Goal: Transaction & Acquisition: Complete application form

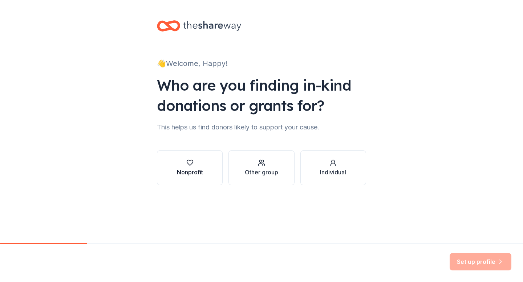
click at [196, 170] on div "Nonprofit" at bounding box center [190, 172] width 26 height 9
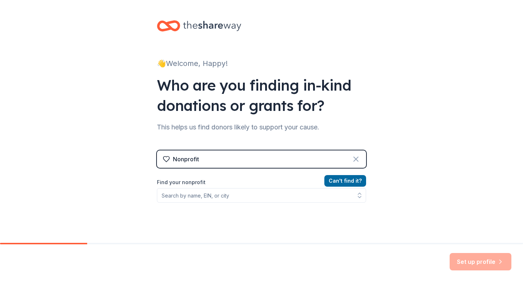
click at [354, 160] on icon at bounding box center [355, 159] width 9 height 9
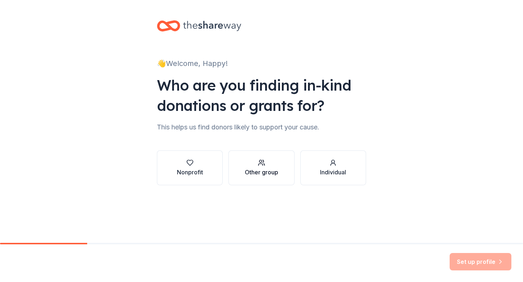
click at [278, 167] on button "Other group" at bounding box center [261, 168] width 66 height 35
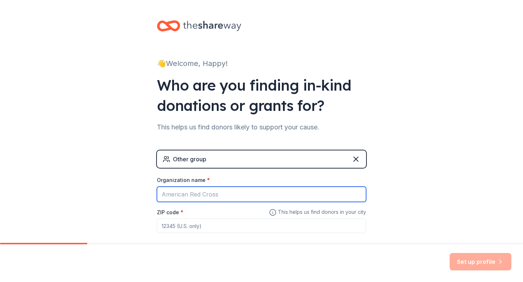
click at [271, 198] on input "Organization name *" at bounding box center [261, 194] width 209 height 15
type input "Happy Life Adult Day Center"
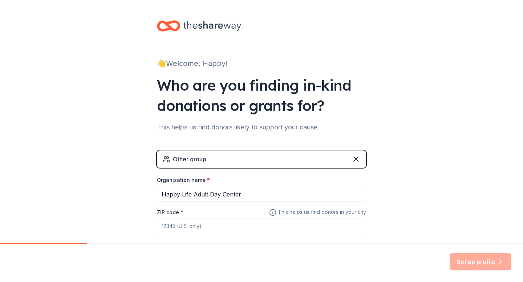
click at [209, 226] on input "ZIP code *" at bounding box center [261, 226] width 209 height 15
type input "19107"
click at [387, 200] on div "👋 Welcome, Happy! Who are you finding in-kind donations or grants for? This hel…" at bounding box center [261, 141] width 523 height 283
click at [459, 261] on button "Set up profile" at bounding box center [480, 261] width 62 height 17
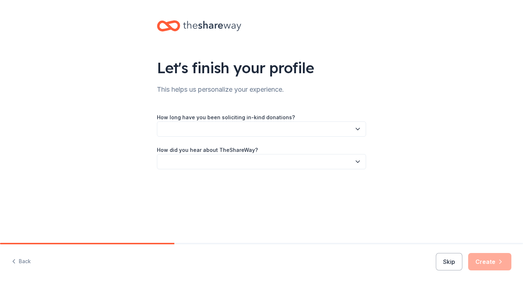
click at [314, 129] on button "button" at bounding box center [261, 129] width 209 height 15
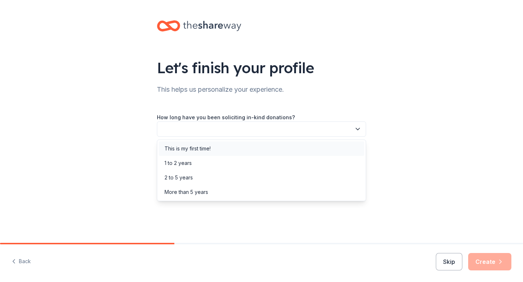
click at [309, 150] on div "This is my first time!" at bounding box center [261, 149] width 205 height 15
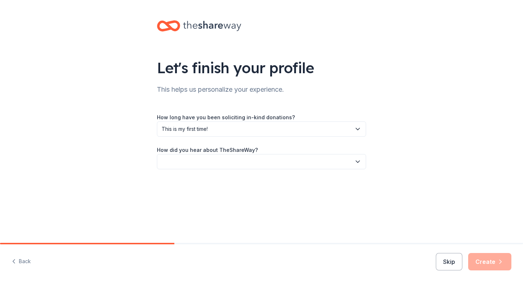
click at [308, 156] on button "button" at bounding box center [261, 161] width 209 height 15
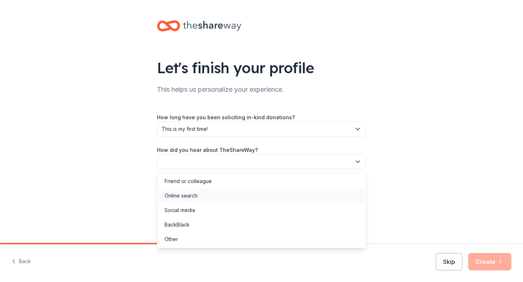
click at [298, 197] on div "Online search" at bounding box center [261, 196] width 205 height 15
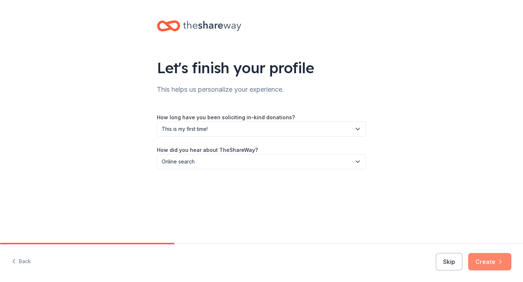
click at [496, 255] on button "Create" at bounding box center [489, 261] width 43 height 17
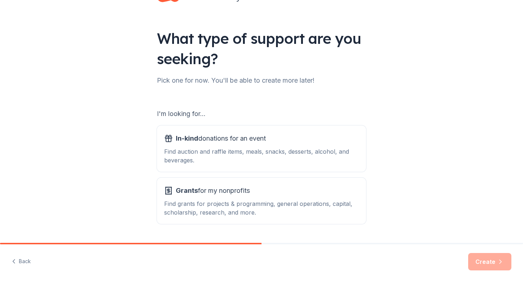
scroll to position [50, 0]
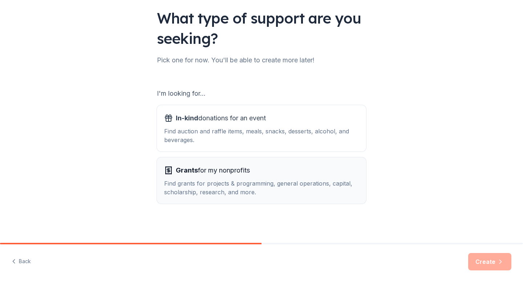
click at [322, 165] on div "Grants for my nonprofits" at bounding box center [261, 171] width 194 height 12
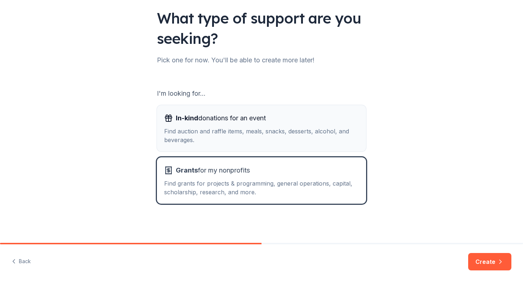
click at [350, 148] on button "In-kind donations for an event Find auction and raffle items, meals, snacks, de…" at bounding box center [261, 128] width 209 height 46
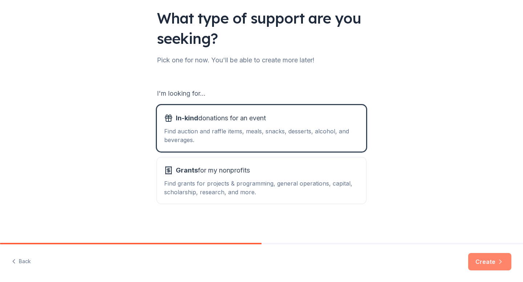
click at [494, 255] on button "Create" at bounding box center [489, 261] width 43 height 17
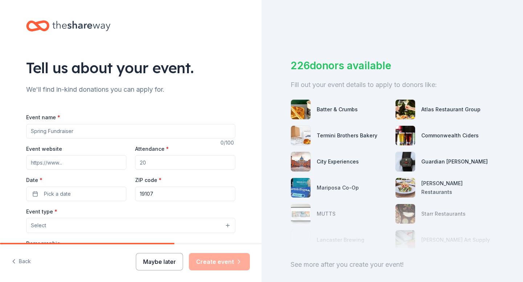
click at [155, 265] on button "Maybe later" at bounding box center [159, 261] width 47 height 17
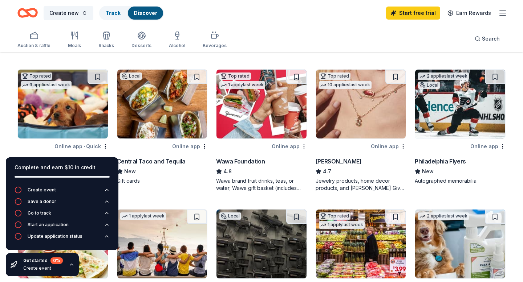
scroll to position [197, 0]
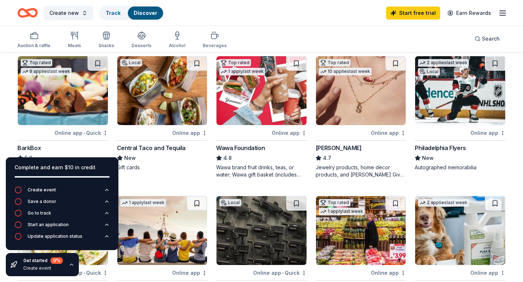
click at [262, 128] on div "Top rated 1 apply last week Online app Wawa Foundation 4.8 Wawa brand fruit dri…" at bounding box center [261, 117] width 91 height 123
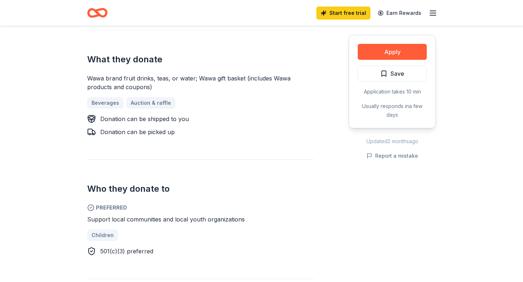
scroll to position [308, 0]
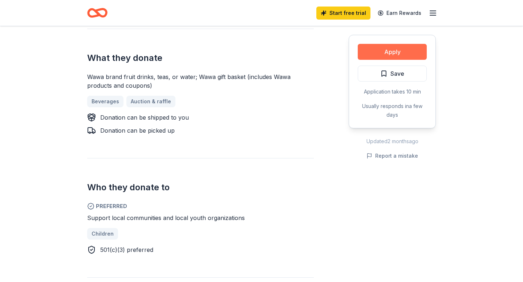
click at [405, 50] on button "Apply" at bounding box center [391, 52] width 69 height 16
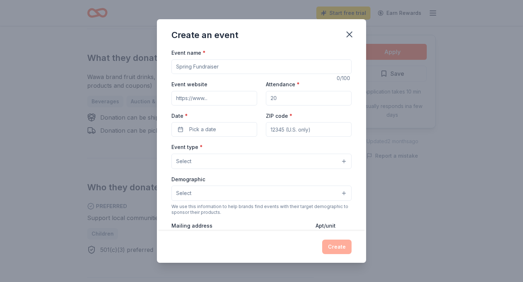
click at [259, 68] on input "Event name *" at bounding box center [261, 67] width 180 height 15
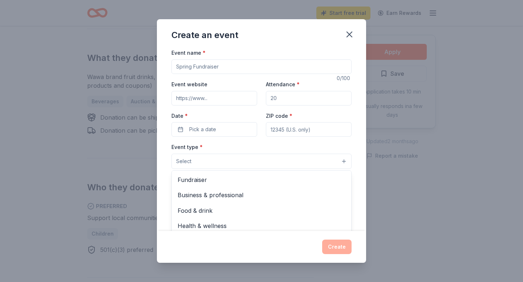
click at [344, 163] on button "Select" at bounding box center [261, 161] width 180 height 15
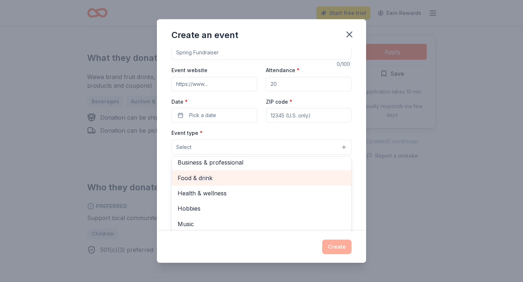
scroll to position [24, 0]
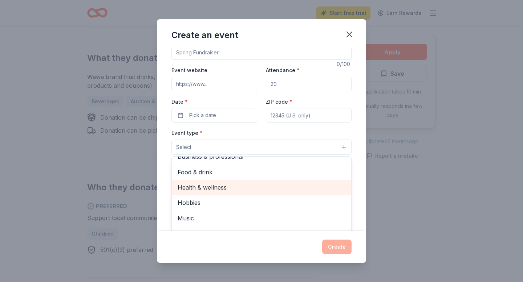
click at [314, 188] on span "Health & wellness" at bounding box center [261, 187] width 168 height 9
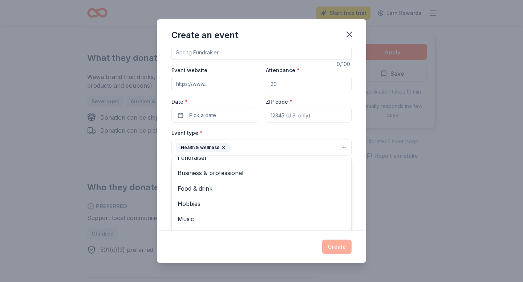
click at [354, 33] on div "Create an event Event name * 0 /100 Event website Attendance * Date * Pick a da…" at bounding box center [261, 140] width 209 height 243
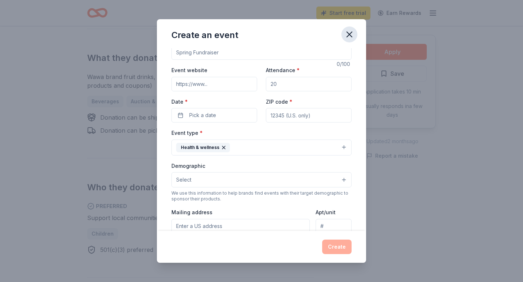
click at [350, 34] on icon "button" at bounding box center [349, 34] width 10 height 10
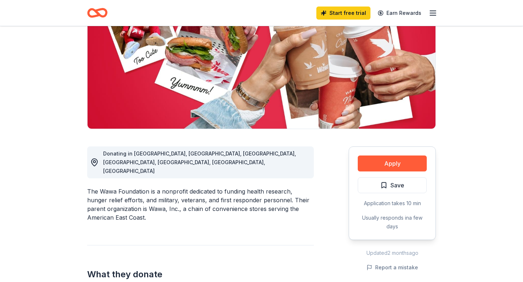
scroll to position [98, 0]
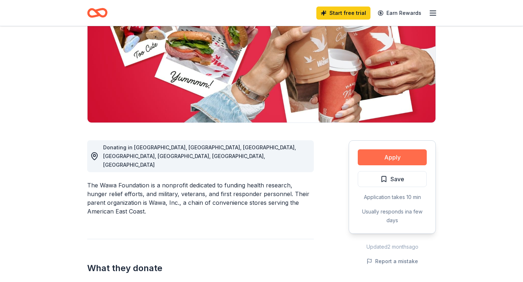
click at [395, 163] on button "Apply" at bounding box center [391, 157] width 69 height 16
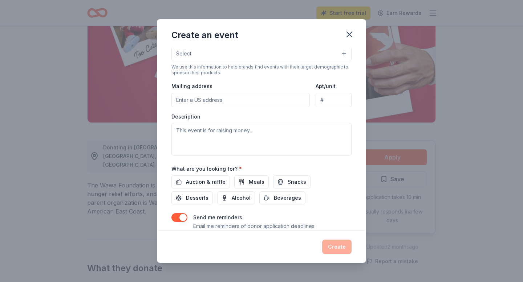
scroll to position [140, 0]
click at [246, 184] on button "Meals" at bounding box center [251, 181] width 34 height 13
click at [278, 184] on button "Snacks" at bounding box center [291, 181] width 37 height 13
click at [274, 197] on span "Beverages" at bounding box center [287, 197] width 27 height 9
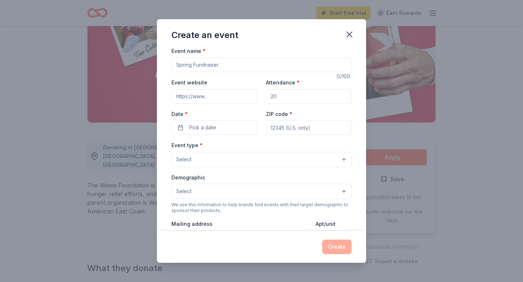
scroll to position [0, 0]
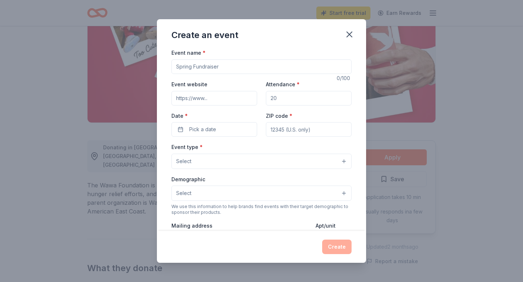
click at [315, 102] on input "Attendance *" at bounding box center [309, 98] width 86 height 15
type input "30"
click at [285, 126] on input "ZIP code *" at bounding box center [309, 129] width 86 height 15
type input "19107"
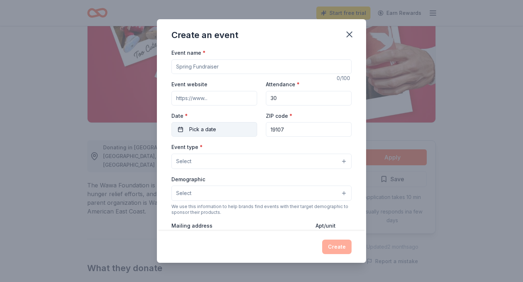
click at [227, 128] on button "Pick a date" at bounding box center [214, 129] width 86 height 15
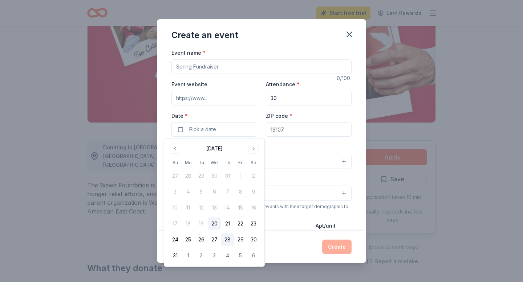
click at [226, 241] on button "28" at bounding box center [227, 239] width 13 height 13
click at [293, 148] on div "Event type * Select" at bounding box center [261, 156] width 180 height 26
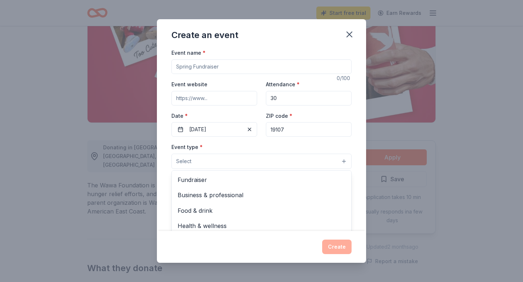
click at [252, 165] on button "Select" at bounding box center [261, 161] width 180 height 15
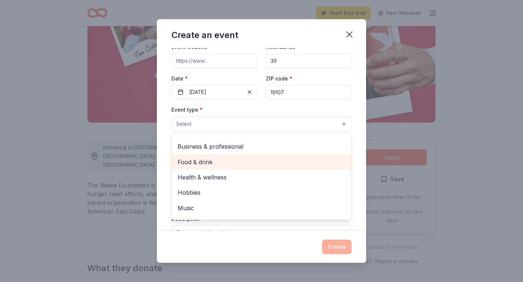
scroll to position [24, 0]
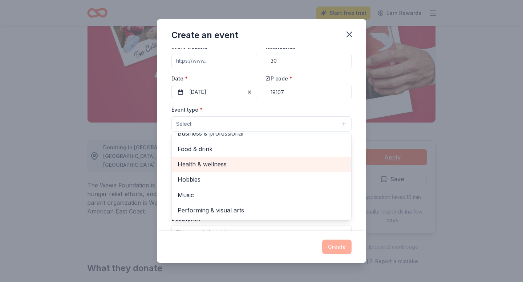
click at [234, 164] on span "Health & wellness" at bounding box center [261, 164] width 168 height 9
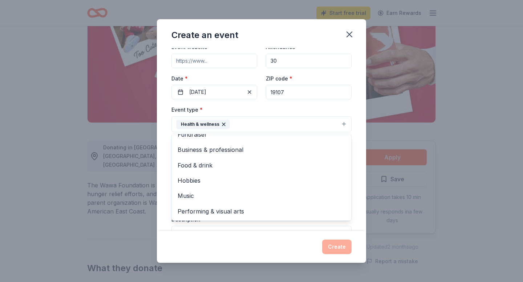
click at [258, 109] on div "Event type * Health & wellness Fundraiser Business & professional Food & drink …" at bounding box center [261, 118] width 180 height 27
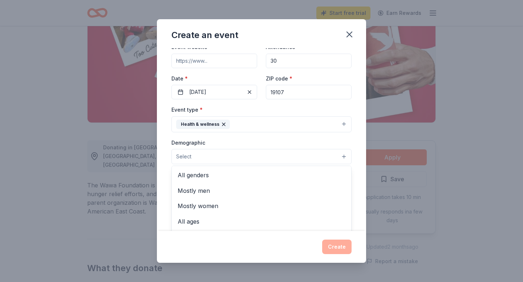
click at [247, 160] on button "Select" at bounding box center [261, 156] width 180 height 15
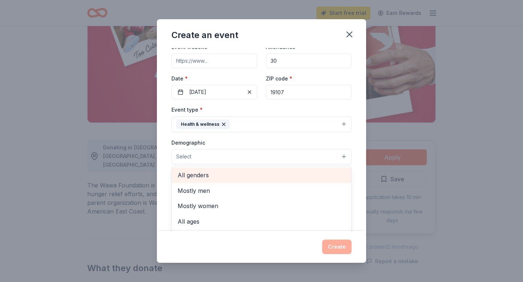
click at [244, 182] on div "All genders" at bounding box center [261, 175] width 179 height 15
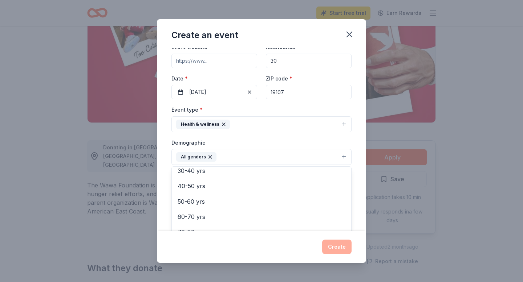
scroll to position [100, 0]
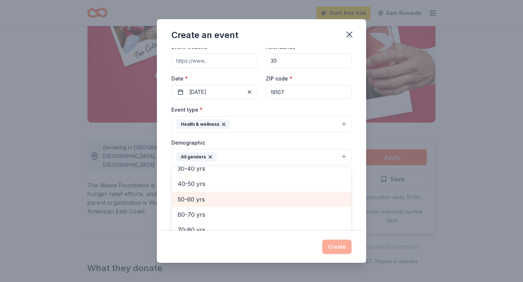
click at [233, 203] on span "50-60 yrs" at bounding box center [261, 199] width 168 height 9
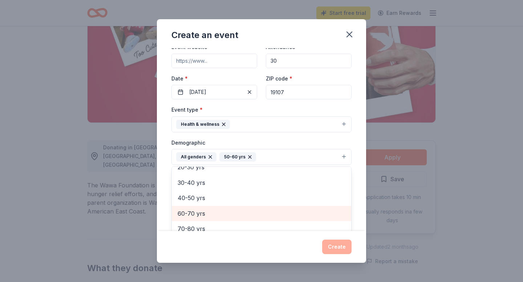
click at [234, 210] on span "60-70 yrs" at bounding box center [261, 213] width 168 height 9
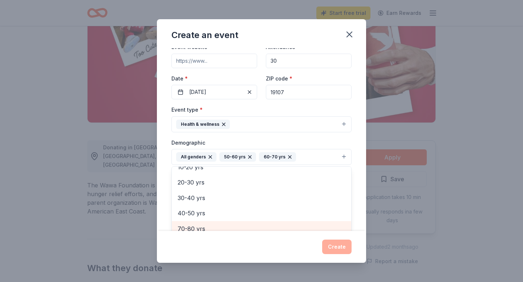
click at [231, 222] on div "70-80 yrs" at bounding box center [261, 228] width 179 height 15
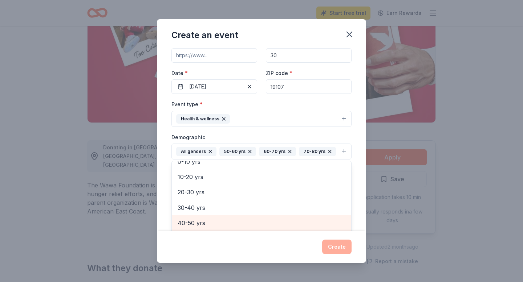
scroll to position [55, 0]
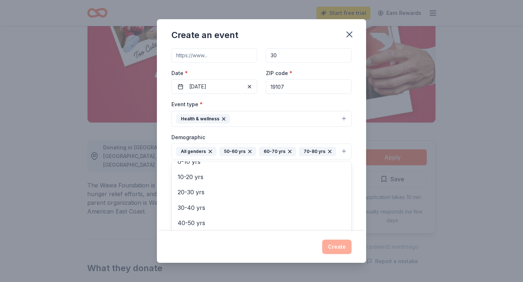
click at [333, 243] on div "Create an event Event name * 0 /100 Event website Attendance * 30 Date * [DATE]…" at bounding box center [261, 140] width 209 height 243
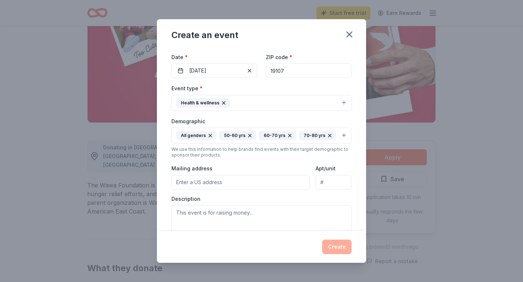
scroll to position [60, 0]
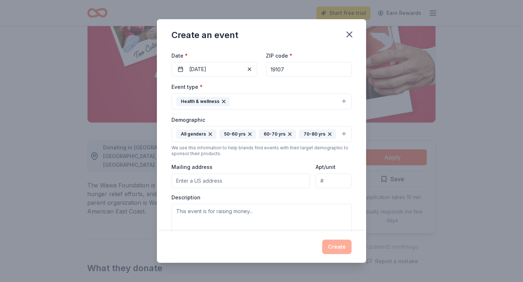
click at [253, 187] on input "Mailing address" at bounding box center [240, 181] width 138 height 15
type input "[STREET_ADDRESS]"
type input "Floor 5"
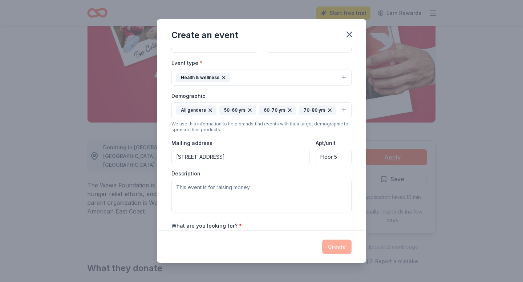
scroll to position [97, 0]
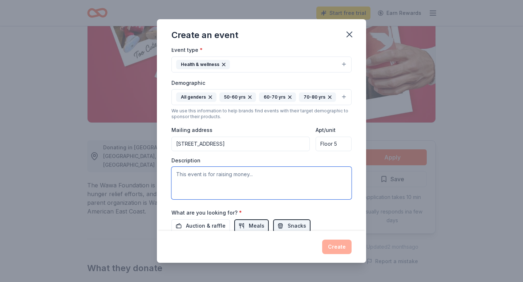
click at [253, 178] on textarea at bounding box center [261, 183] width 180 height 33
click at [218, 185] on textarea "This event is to celebrate the life of our seniors. What they have provided as …" at bounding box center [261, 183] width 180 height 33
click at [228, 183] on textarea "This event is to celebrate the life of our seniors. What they have provided as …" at bounding box center [261, 183] width 180 height 33
click at [216, 185] on textarea "This event is to celebrate the life of our seniors. What they have provided as …" at bounding box center [261, 183] width 180 height 33
click at [218, 184] on textarea "This event is to celebrate the life of our seniors. What they have provided as …" at bounding box center [261, 183] width 180 height 33
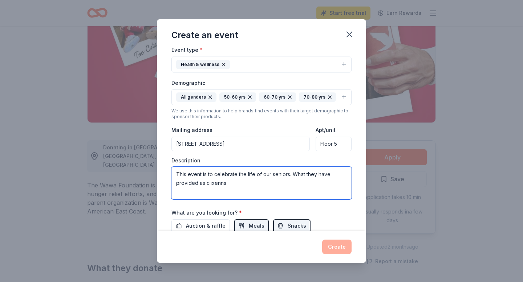
click at [218, 184] on textarea "This event is to celebrate the life of our seniors. What they have provided as …" at bounding box center [261, 183] width 180 height 33
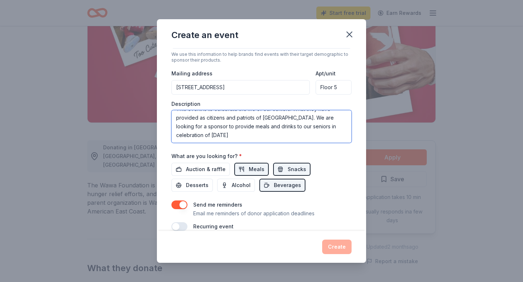
scroll to position [152, 0]
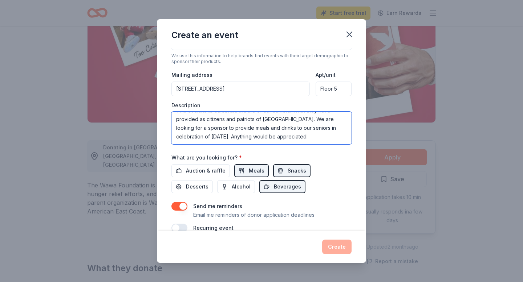
click at [206, 136] on textarea "This event is to celebrate the life of our seniors. What they have provided as …" at bounding box center [261, 128] width 180 height 33
click at [219, 138] on textarea "This event is to celebrate the life of our seniors. What they have provided as …" at bounding box center [261, 128] width 180 height 33
click at [314, 139] on textarea "This event is to celebrate the life of our seniors. What they have provided as …" at bounding box center [261, 128] width 180 height 33
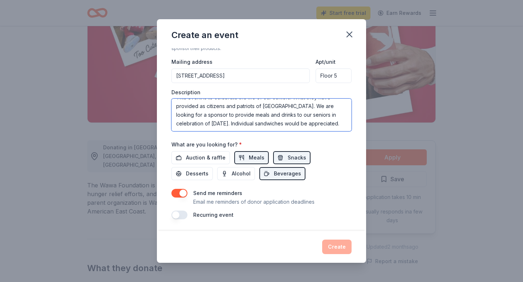
type textarea "This event is to celebrate the life of our seniors. What they have provided as …"
click at [339, 250] on div "Create" at bounding box center [261, 247] width 180 height 15
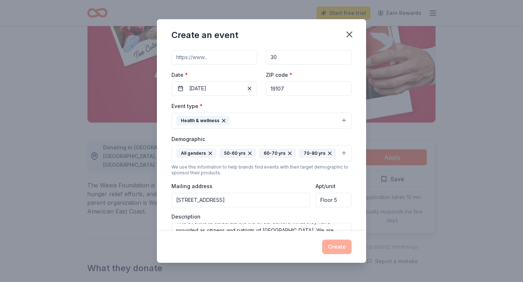
scroll to position [0, 0]
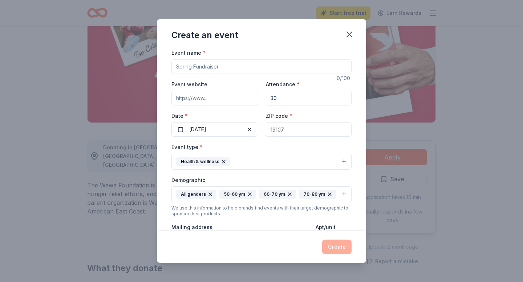
click at [232, 70] on input "Event name *" at bounding box center [261, 67] width 180 height 15
type input "L"
type input "S"
click at [176, 68] on input "[DATE] Celebration" at bounding box center [261, 67] width 180 height 15
drag, startPoint x: 246, startPoint y: 70, endPoint x: 150, endPoint y: 66, distance: 95.5
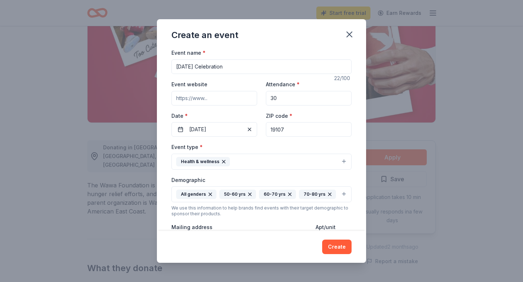
click at [150, 66] on div "Create an event Event name * [DATE] Celebration 22 /100 Event website Attendanc…" at bounding box center [261, 141] width 523 height 282
type input "Senior [DATE] Celebration"
click at [254, 116] on label "Date *" at bounding box center [214, 115] width 86 height 7
click at [254, 122] on button "[DATE]" at bounding box center [214, 129] width 86 height 15
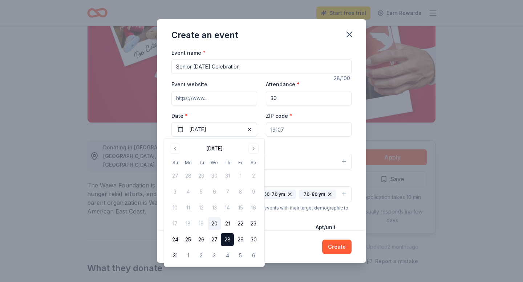
click at [255, 114] on label "Date *" at bounding box center [214, 115] width 86 height 7
click at [255, 122] on button "[DATE]" at bounding box center [214, 129] width 86 height 15
click at [255, 114] on label "Date *" at bounding box center [214, 115] width 86 height 7
click at [255, 122] on button "[DATE]" at bounding box center [214, 129] width 86 height 15
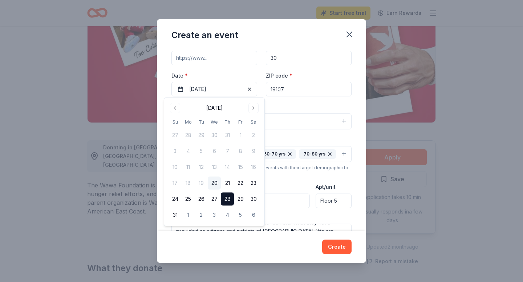
scroll to position [129, 0]
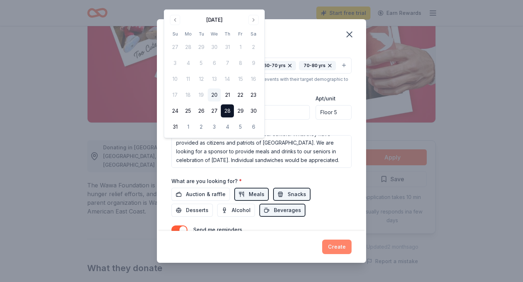
click at [339, 249] on button "Create" at bounding box center [336, 247] width 29 height 15
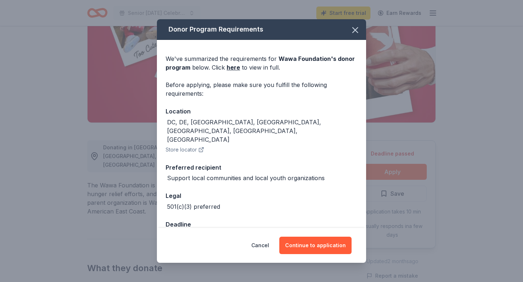
drag, startPoint x: 307, startPoint y: 248, endPoint x: 316, endPoint y: 160, distance: 88.2
click at [316, 160] on div "Donor Program Requirements We've summarized the requirements for Wawa Foundatio…" at bounding box center [261, 140] width 209 height 243
click at [307, 247] on button "Continue to application" at bounding box center [315, 245] width 72 height 17
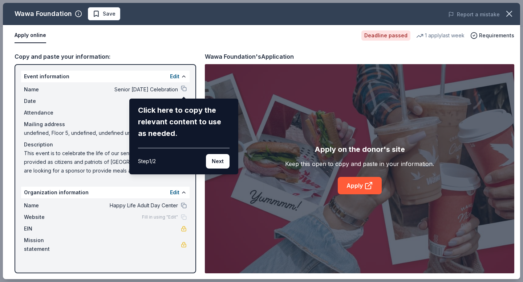
drag, startPoint x: 353, startPoint y: 191, endPoint x: 240, endPoint y: 173, distance: 114.4
click at [240, 173] on div "Wawa Foundation Save Report a mistake Apply online Deadline passed 1 apply last…" at bounding box center [261, 141] width 517 height 277
drag, startPoint x: 225, startPoint y: 163, endPoint x: 181, endPoint y: 179, distance: 46.5
click at [181, 179] on div "Wawa Foundation Save Report a mistake Apply online Deadline passed 1 apply last…" at bounding box center [261, 141] width 517 height 277
click at [166, 194] on div "Wawa Foundation Save Report a mistake Apply online Deadline passed 1 apply last…" at bounding box center [261, 141] width 517 height 277
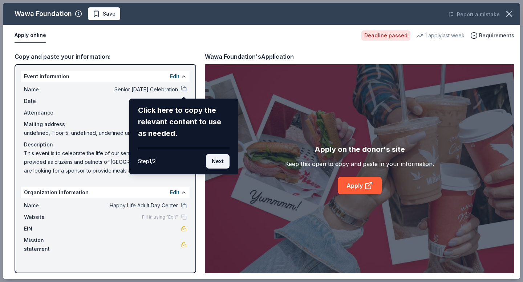
click at [222, 160] on button "Next" at bounding box center [218, 161] width 24 height 15
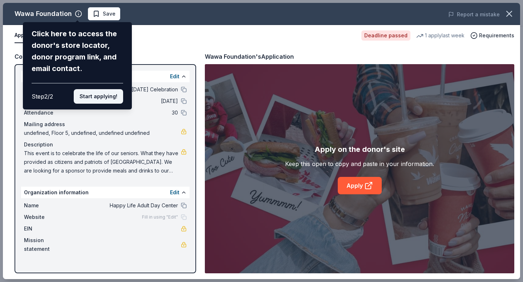
click at [99, 98] on button "Start applying!" at bounding box center [98, 96] width 49 height 15
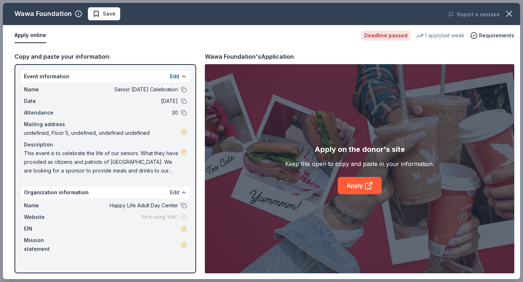
click at [176, 195] on button "Edit" at bounding box center [174, 192] width 9 height 9
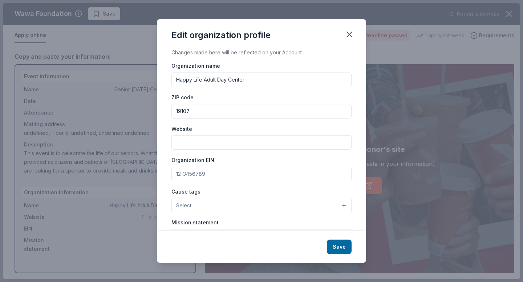
click at [205, 146] on input "Website" at bounding box center [261, 142] width 180 height 15
click at [209, 205] on button "Select" at bounding box center [261, 205] width 180 height 15
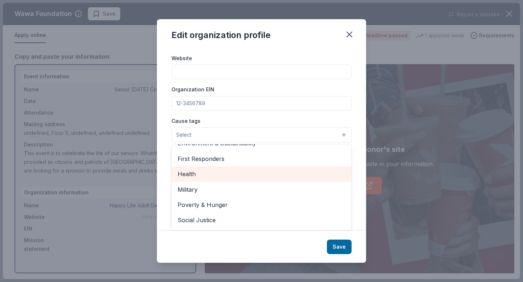
scroll to position [101, 0]
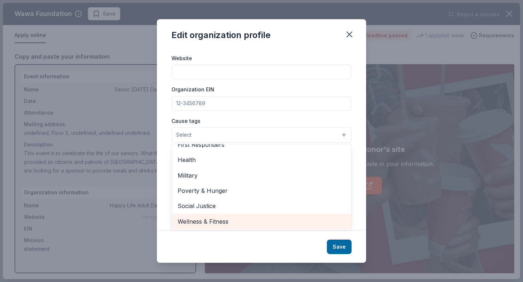
click at [213, 225] on span "Wellness & Fitness" at bounding box center [261, 221] width 168 height 9
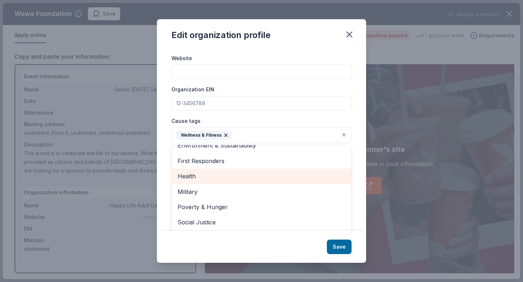
click at [229, 172] on span "Health" at bounding box center [261, 176] width 168 height 9
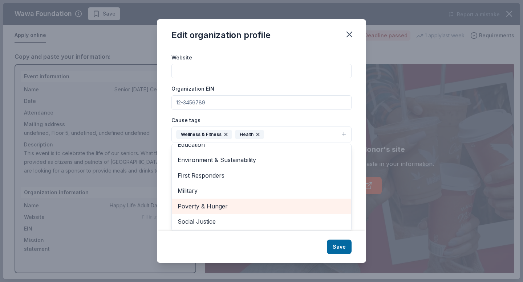
click at [310, 206] on span "Poverty & Hunger" at bounding box center [261, 206] width 168 height 9
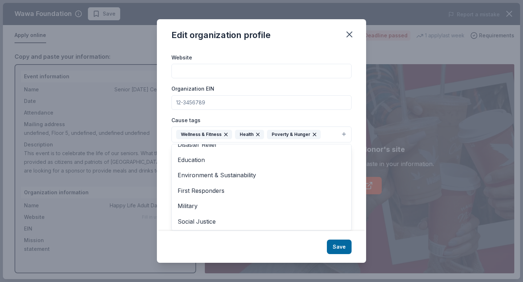
click at [336, 245] on div "Edit organization profile Changes made here will be reflected on your Account. …" at bounding box center [261, 140] width 209 height 243
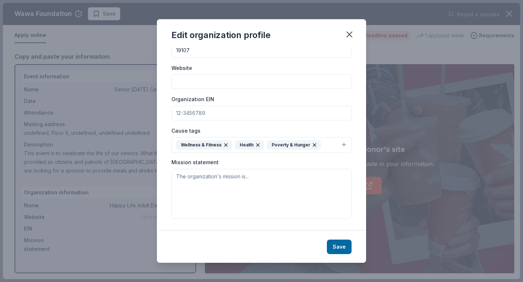
scroll to position [0, 0]
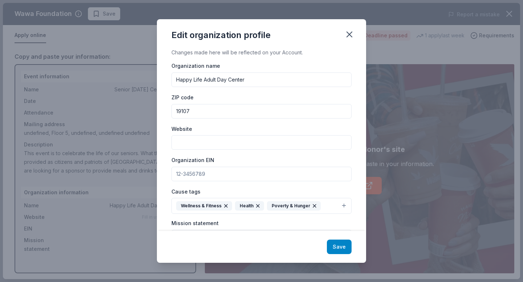
click at [338, 244] on button "Save" at bounding box center [339, 247] width 25 height 15
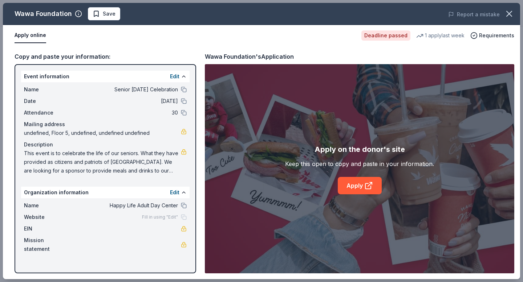
click at [185, 218] on div "Fill in using "Edit"" at bounding box center [164, 217] width 45 height 6
click at [176, 188] on button "Edit" at bounding box center [174, 192] width 9 height 9
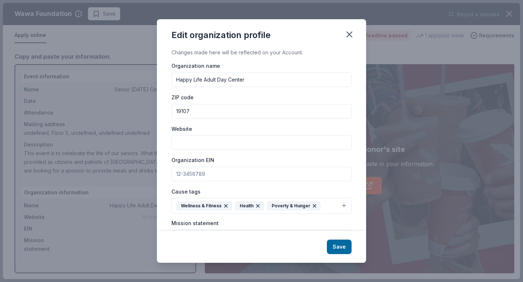
click at [234, 148] on input "Website" at bounding box center [261, 142] width 180 height 15
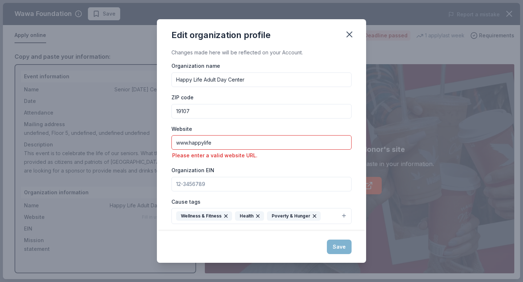
click at [259, 144] on input "www.happylife" at bounding box center [261, 142] width 180 height 15
paste input "[URL][DOMAIN_NAME]"
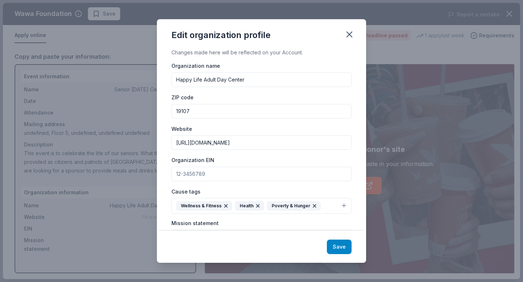
type input "[URL][DOMAIN_NAME]"
click at [348, 247] on button "Save" at bounding box center [339, 247] width 25 height 15
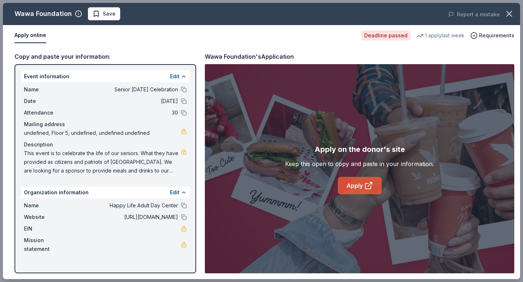
click at [353, 191] on link "Apply" at bounding box center [359, 185] width 44 height 17
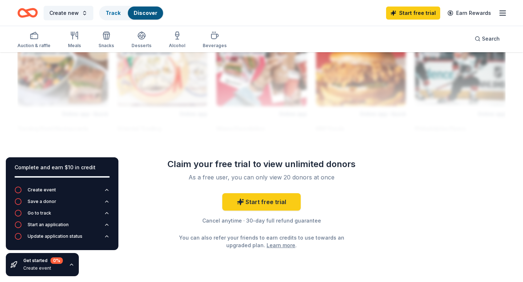
scroll to position [661, 0]
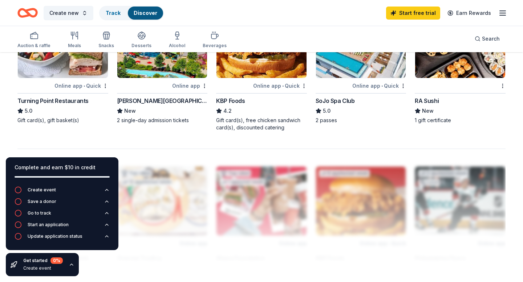
scroll to position [523, 0]
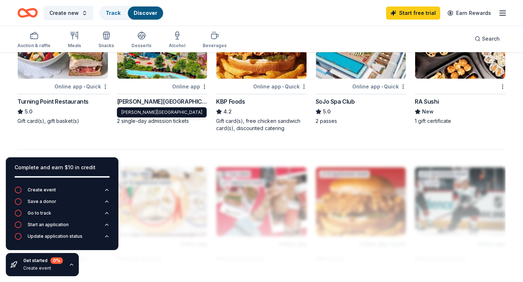
click at [177, 99] on div "Dorney Park & Wildwater Kingdom" at bounding box center [162, 101] width 91 height 9
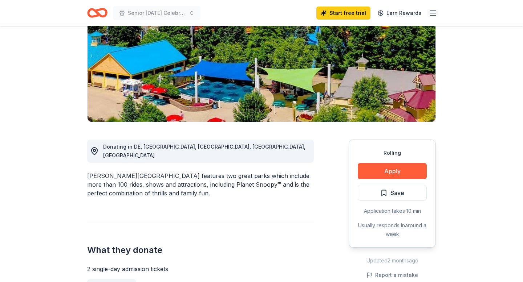
scroll to position [98, 0]
